Goal: Navigation & Orientation: Find specific page/section

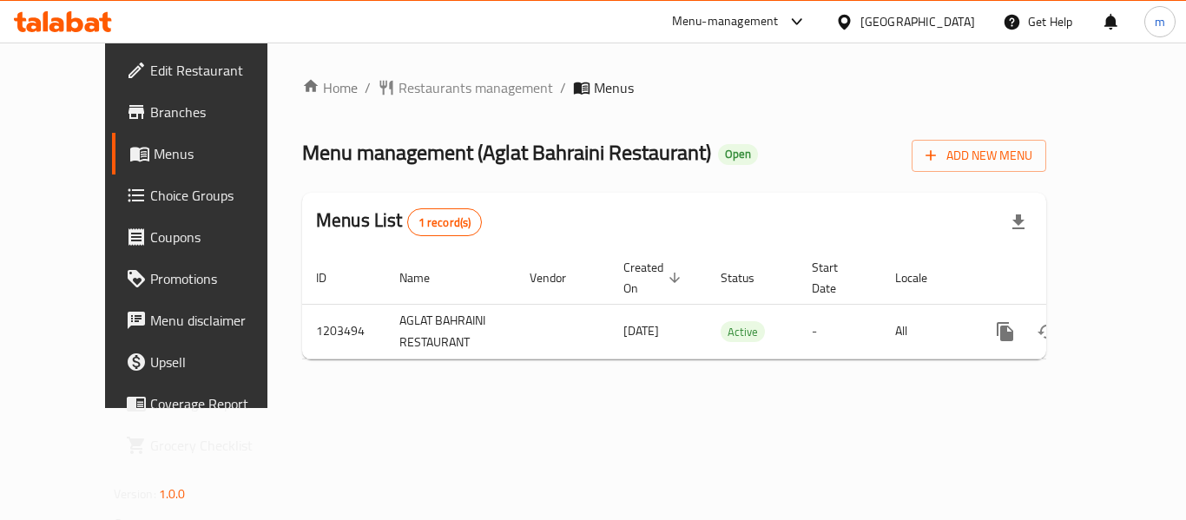
click at [72, 31] on icon at bounding box center [63, 21] width 98 height 21
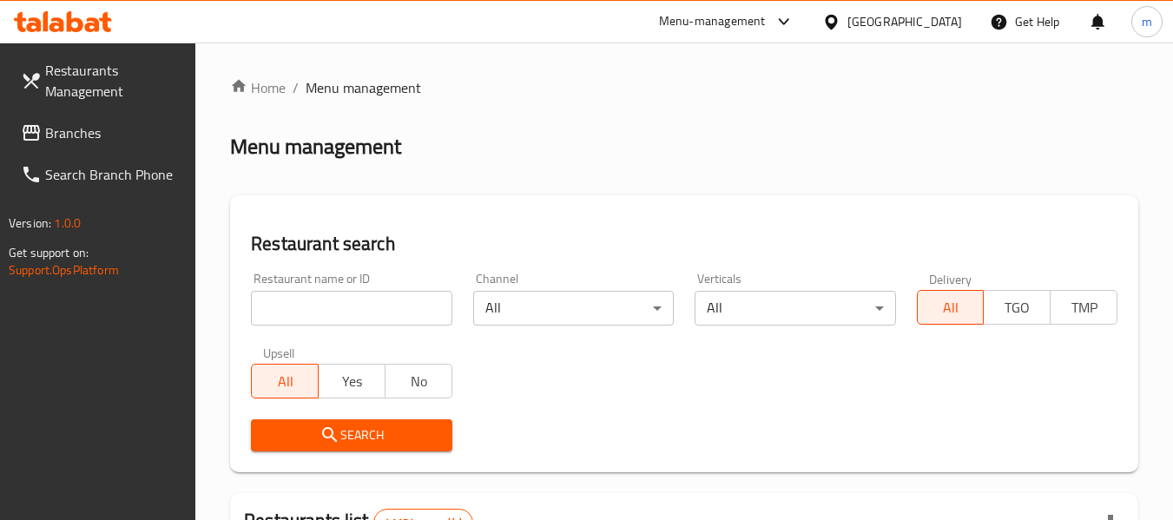
click at [113, 87] on span "Restaurants Management" at bounding box center [113, 81] width 137 height 42
